Goal: Information Seeking & Learning: Compare options

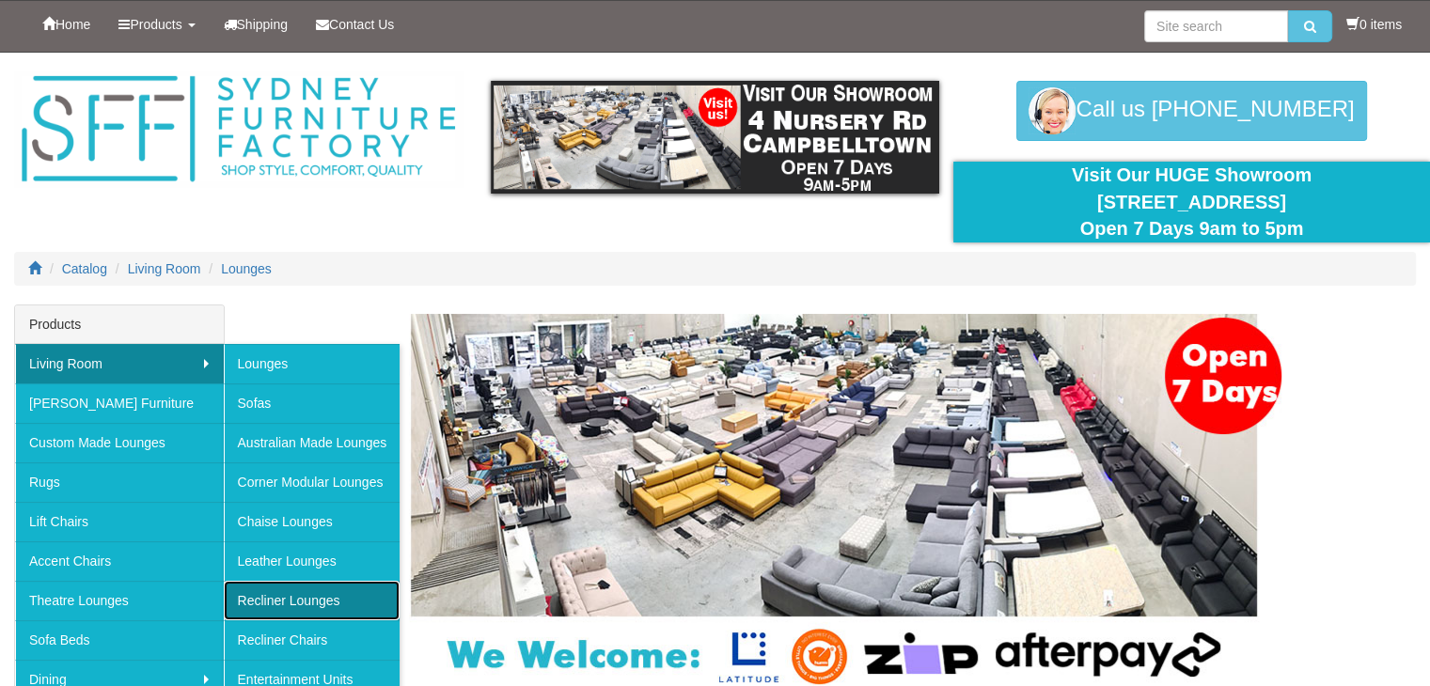
click at [316, 591] on link "Recliner Lounges" at bounding box center [312, 600] width 177 height 39
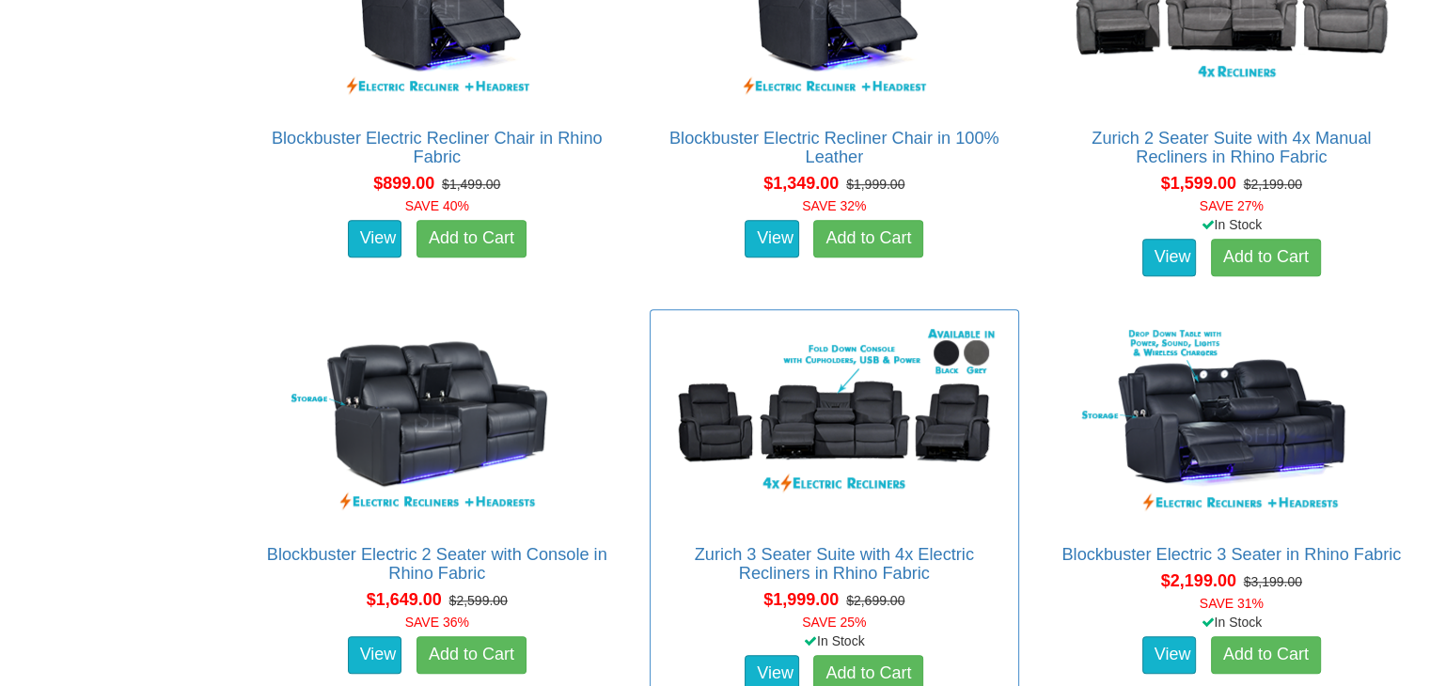
scroll to position [1316, 0]
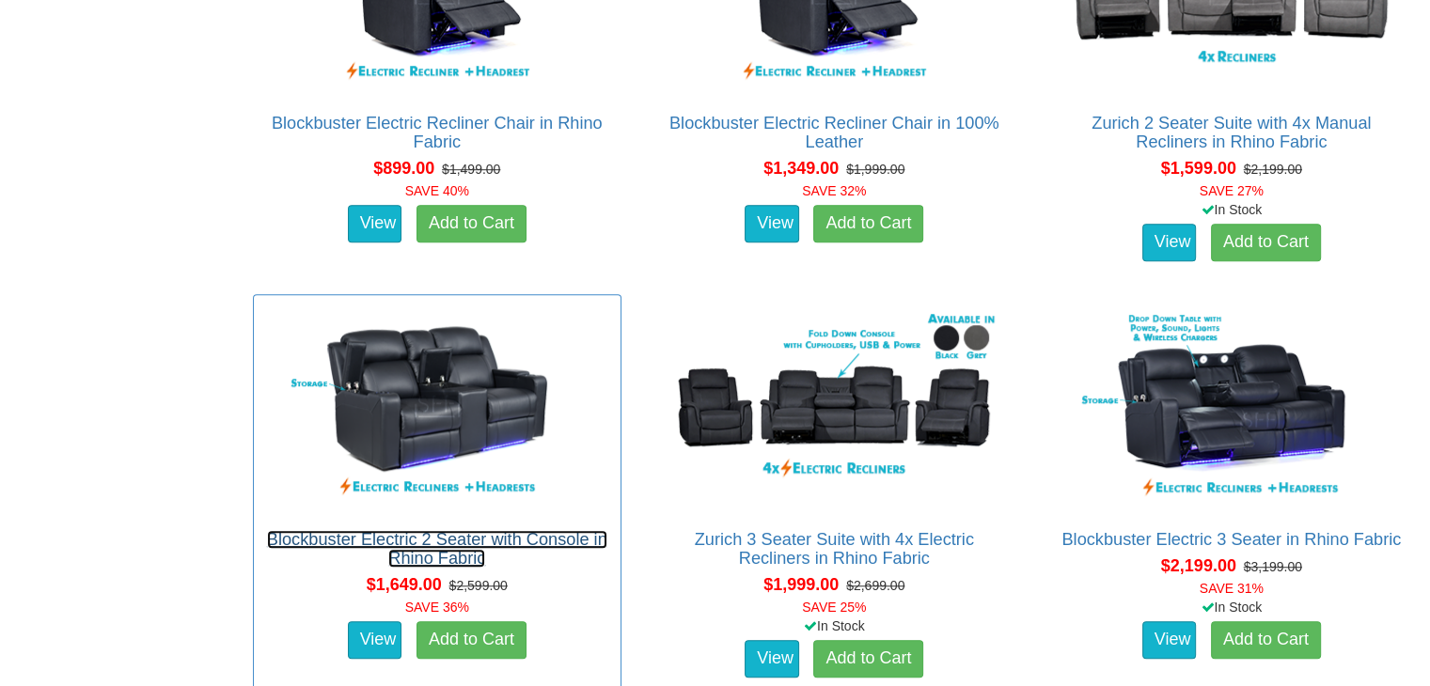
click at [469, 535] on link "Blockbuster Electric 2 Seater with Console in Rhino Fabric" at bounding box center [437, 549] width 340 height 38
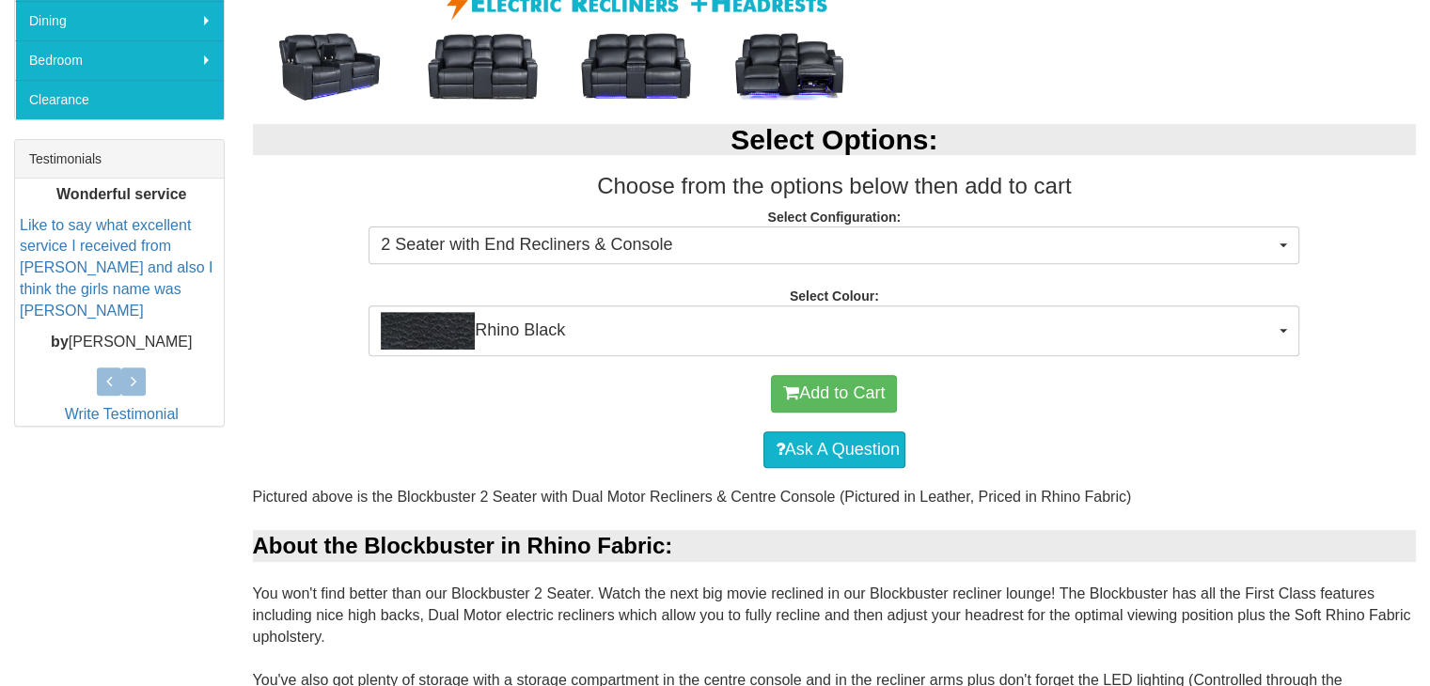
scroll to position [564, 0]
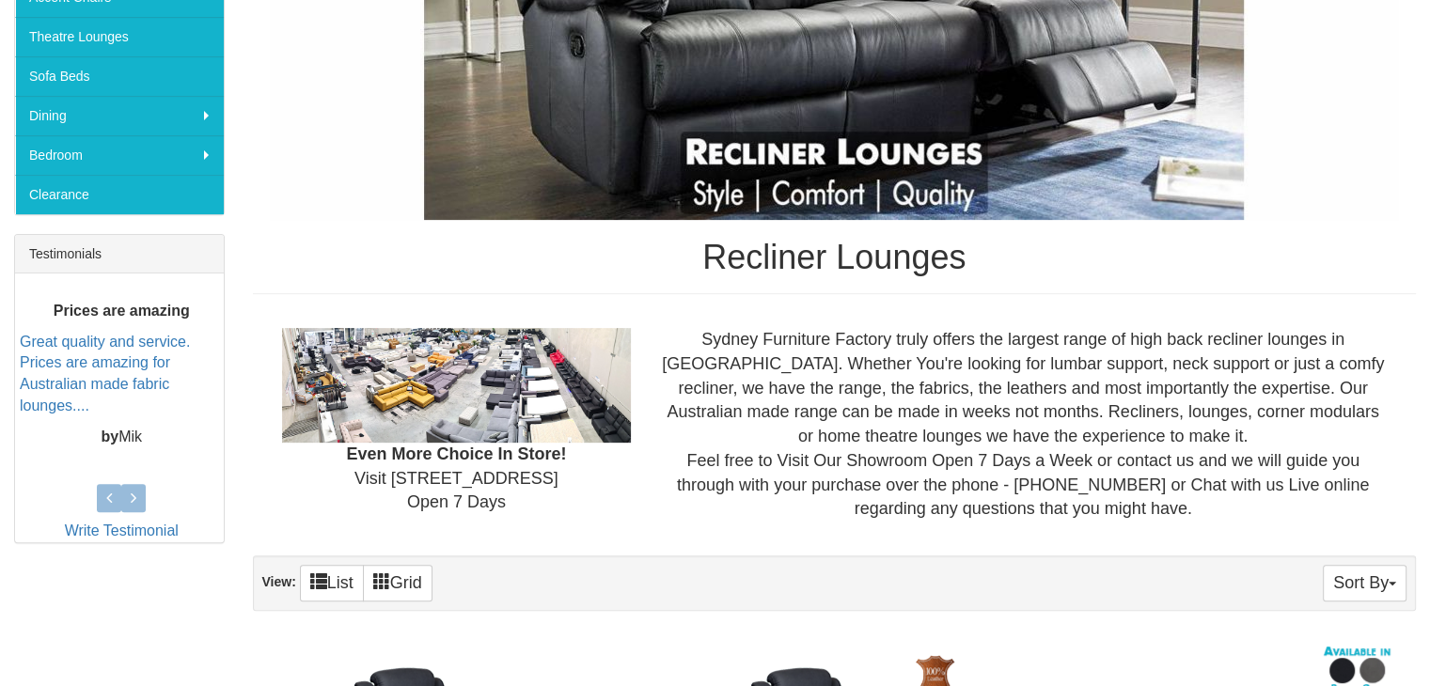
scroll to position [188, 0]
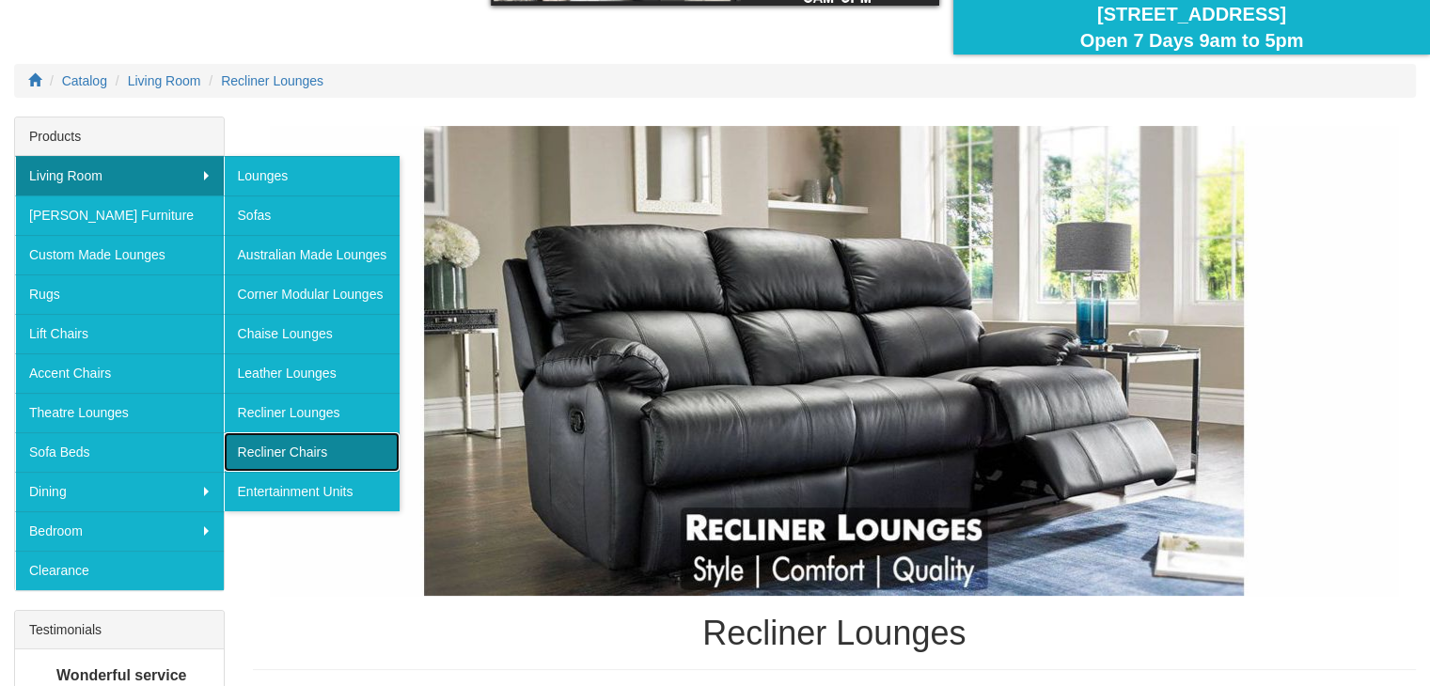
click at [284, 449] on link "Recliner Chairs" at bounding box center [312, 451] width 177 height 39
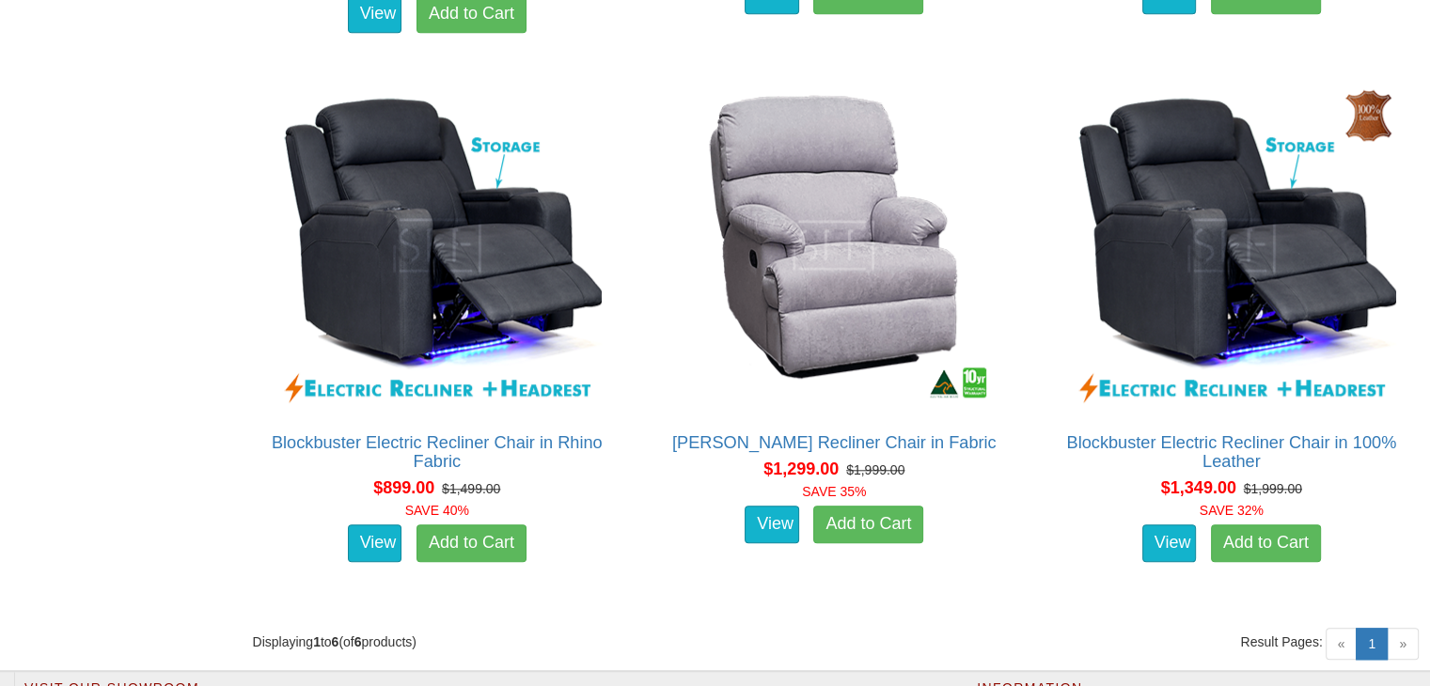
scroll to position [1692, 0]
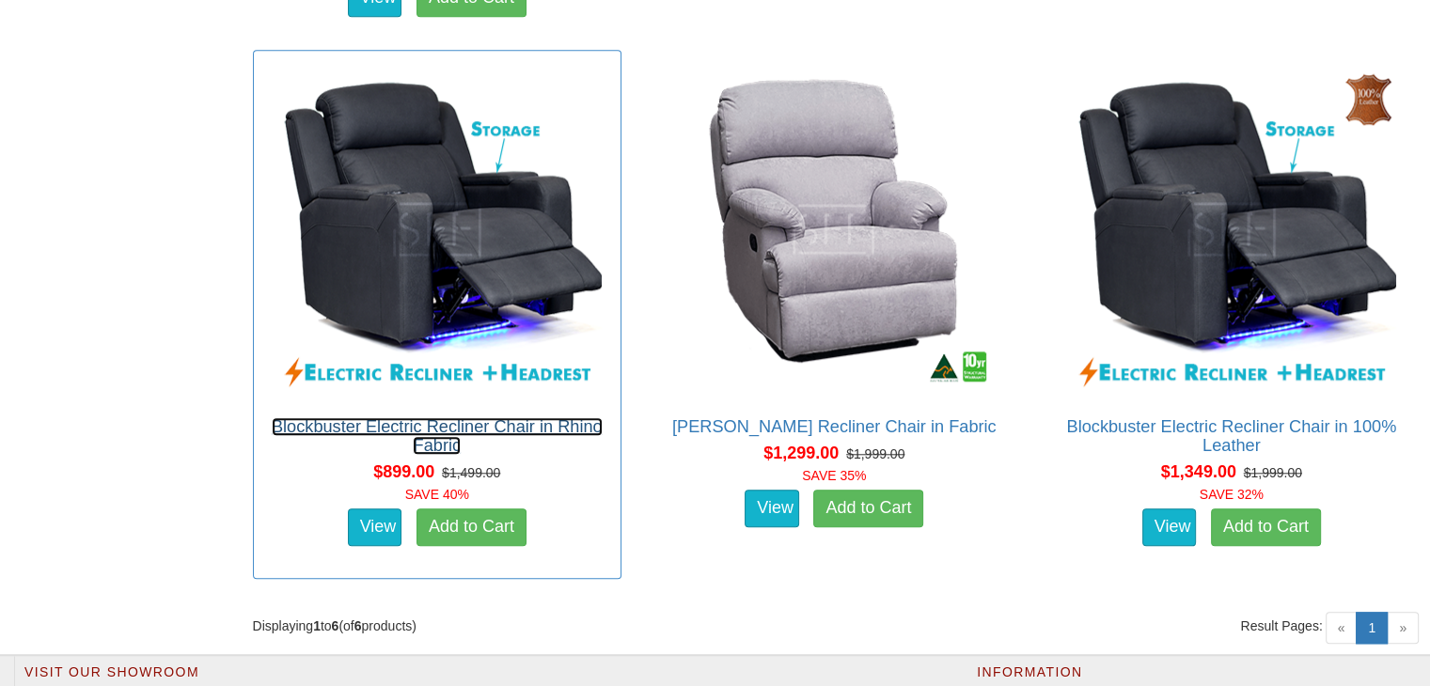
click at [425, 427] on link "Blockbuster Electric Recliner Chair in Rhino Fabric" at bounding box center [437, 436] width 331 height 38
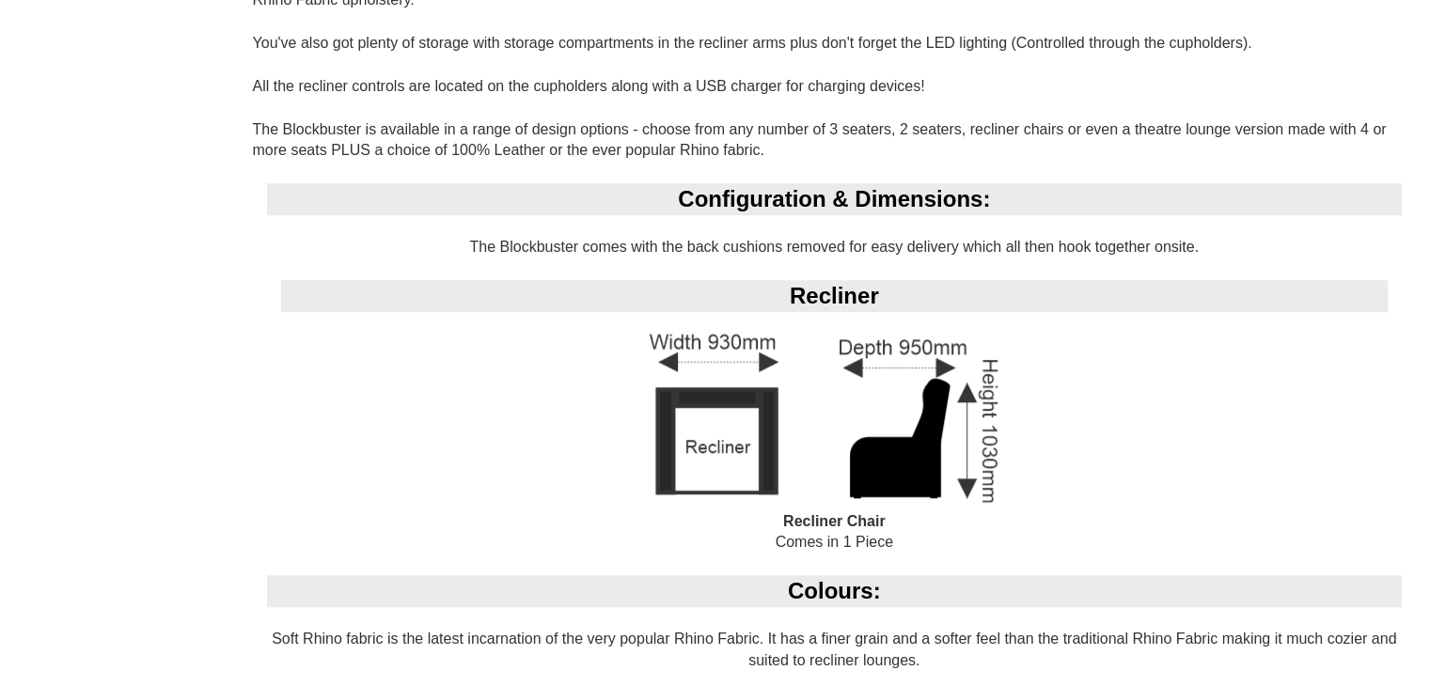
scroll to position [1410, 0]
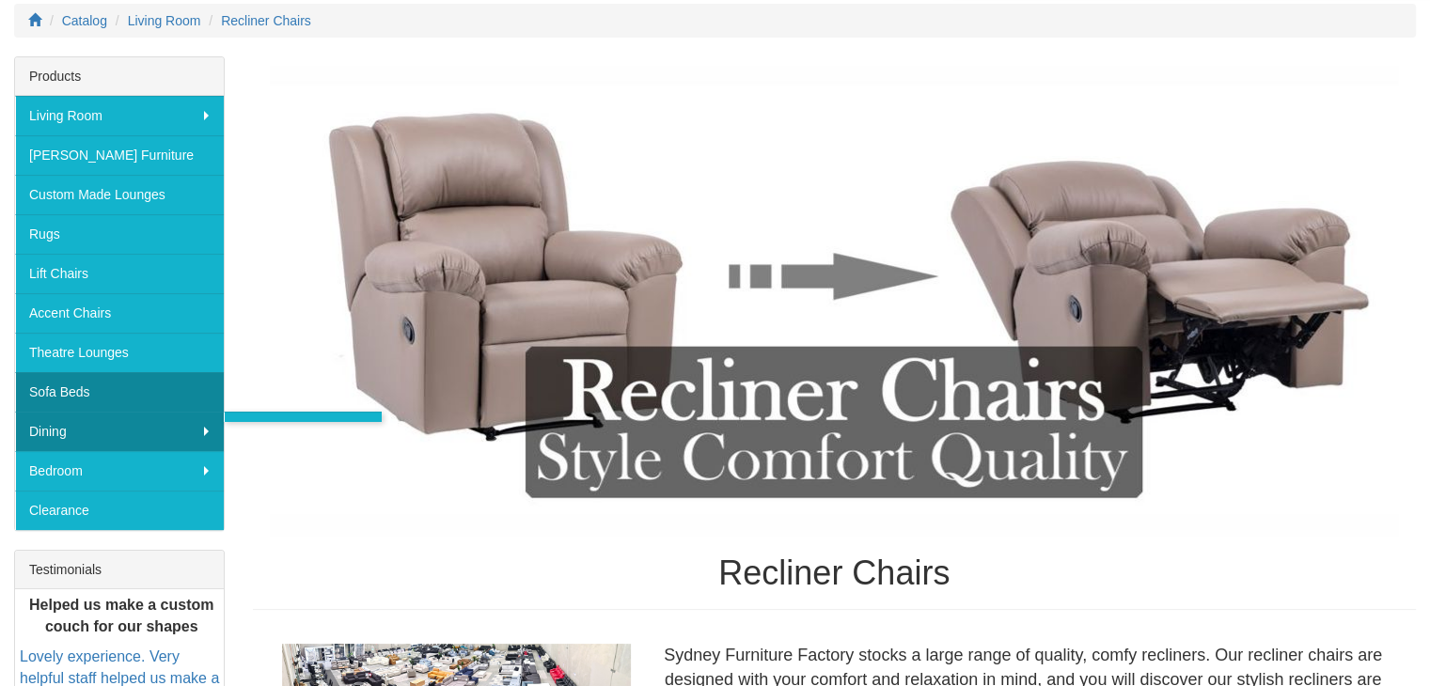
scroll to position [94, 0]
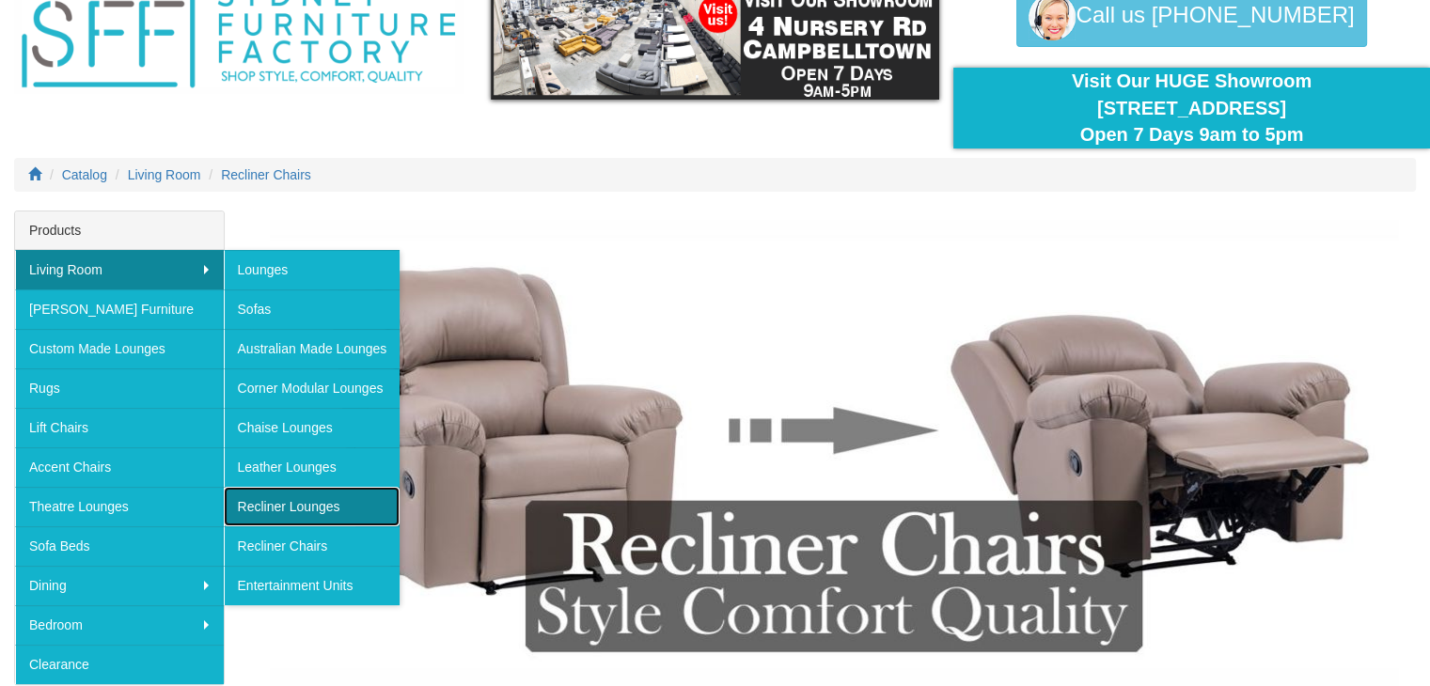
click at [311, 510] on link "Recliner Lounges" at bounding box center [312, 506] width 177 height 39
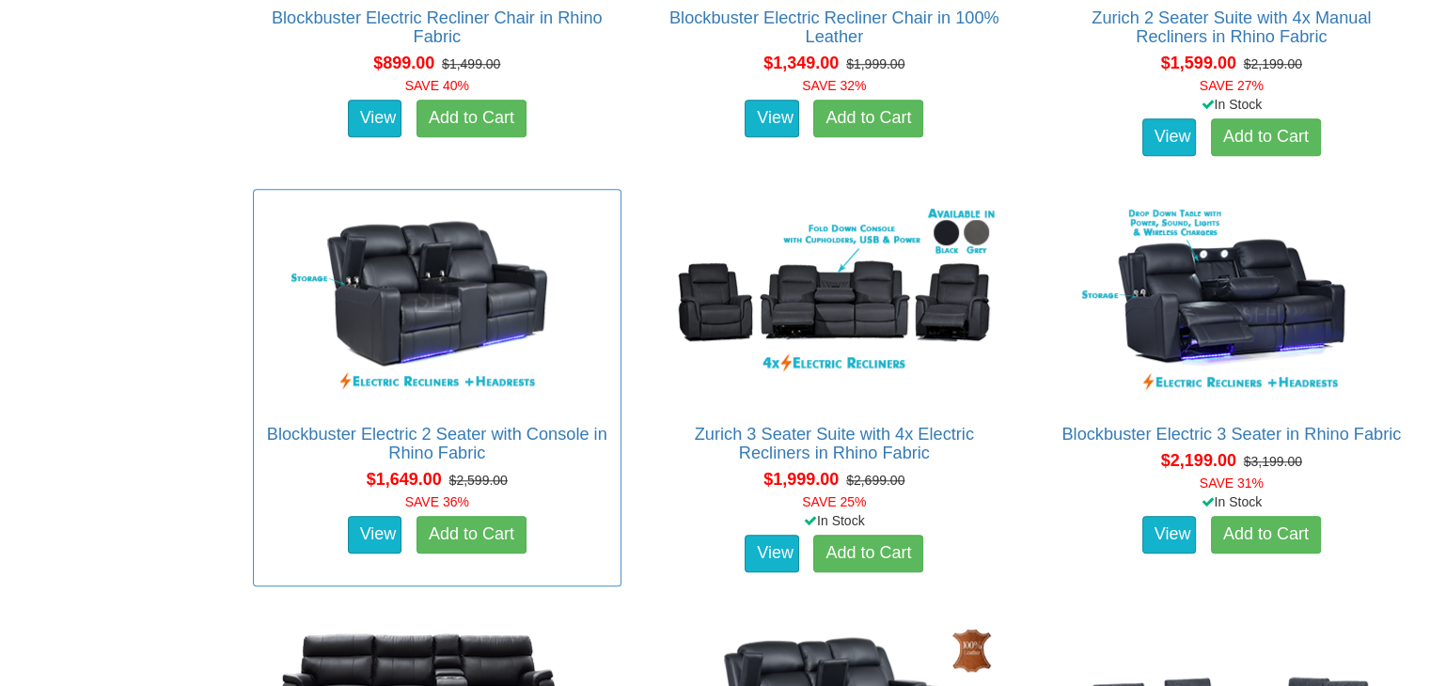
scroll to position [1410, 0]
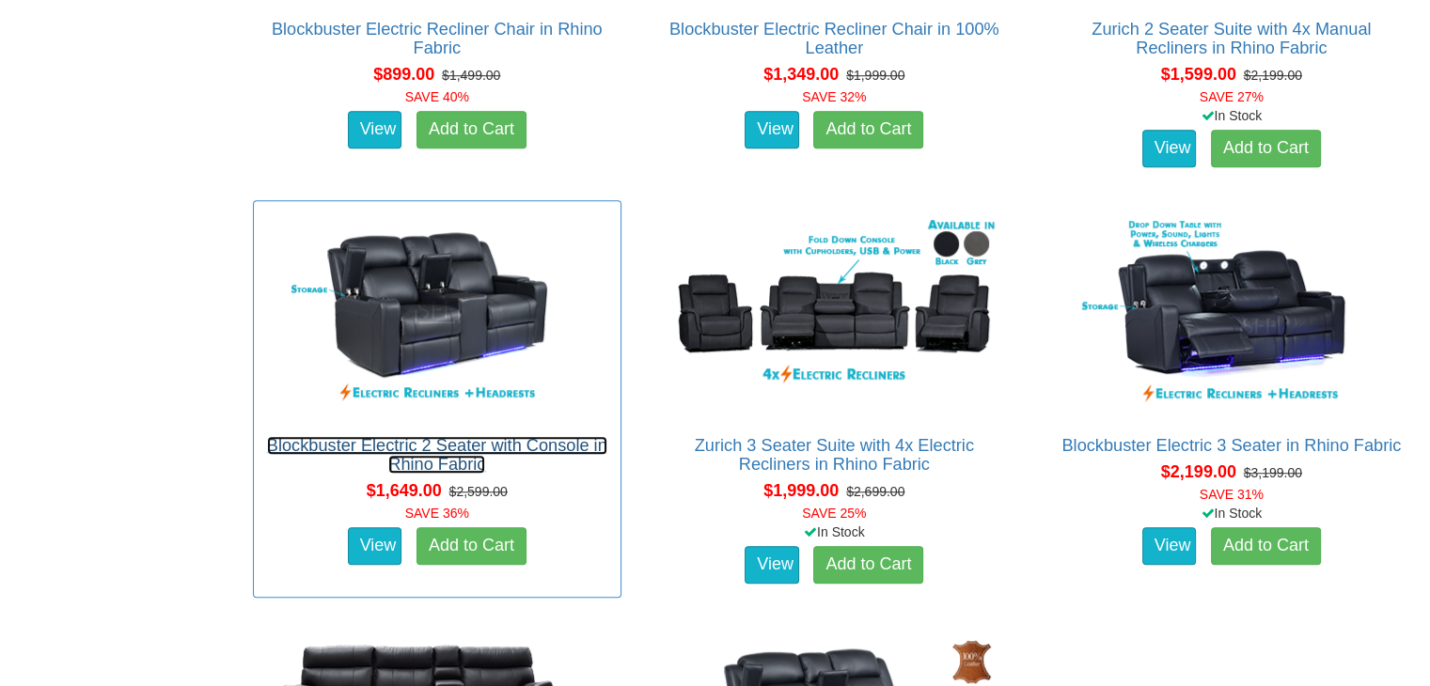
click at [422, 444] on link "Blockbuster Electric 2 Seater with Console in Rhino Fabric" at bounding box center [437, 455] width 340 height 38
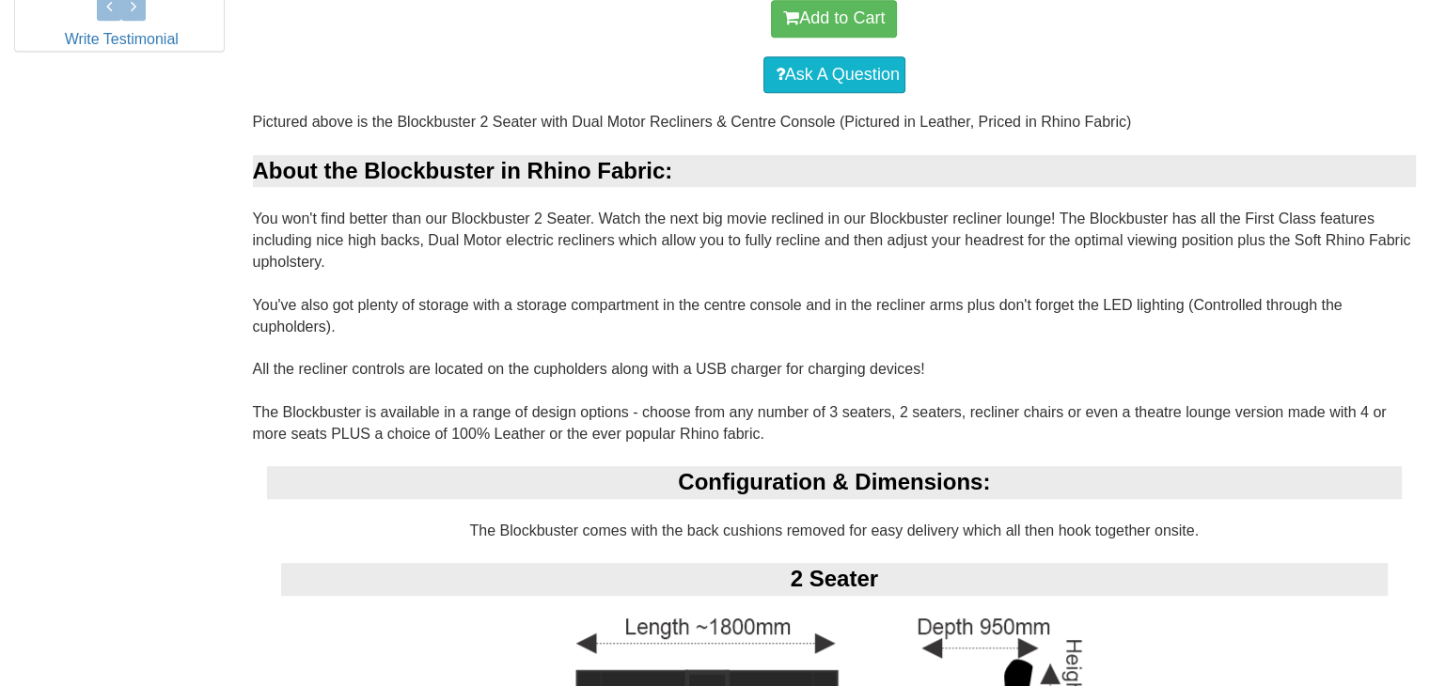
scroll to position [1410, 0]
